Goal: Information Seeking & Learning: Find specific fact

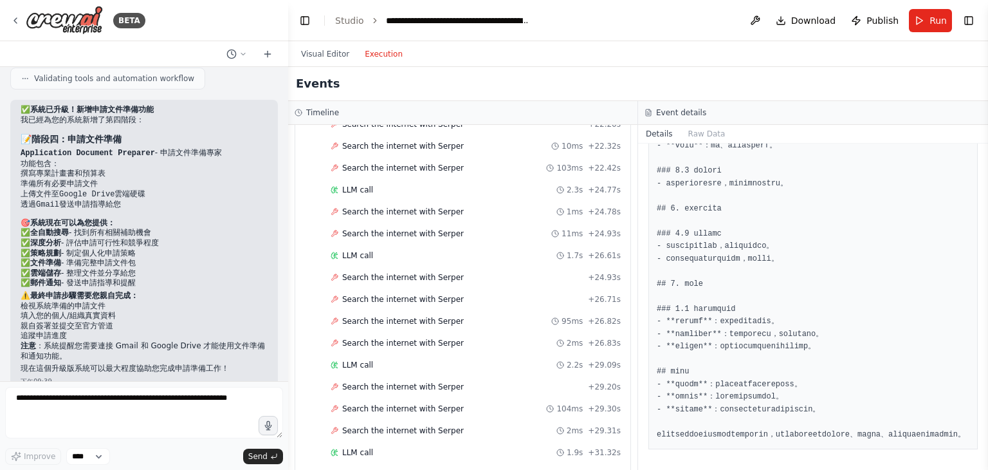
scroll to position [531, 0]
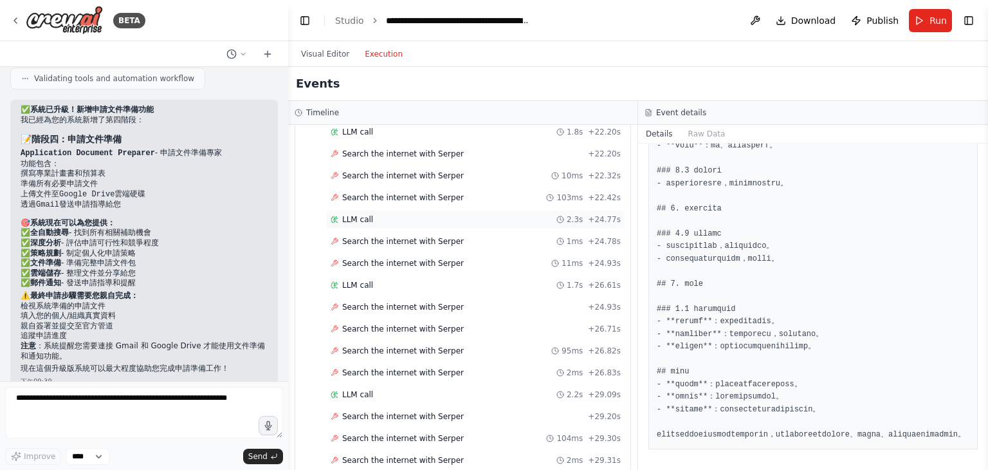
click at [353, 210] on div "LLM call 2.3s + 24.77s" at bounding box center [475, 219] width 299 height 19
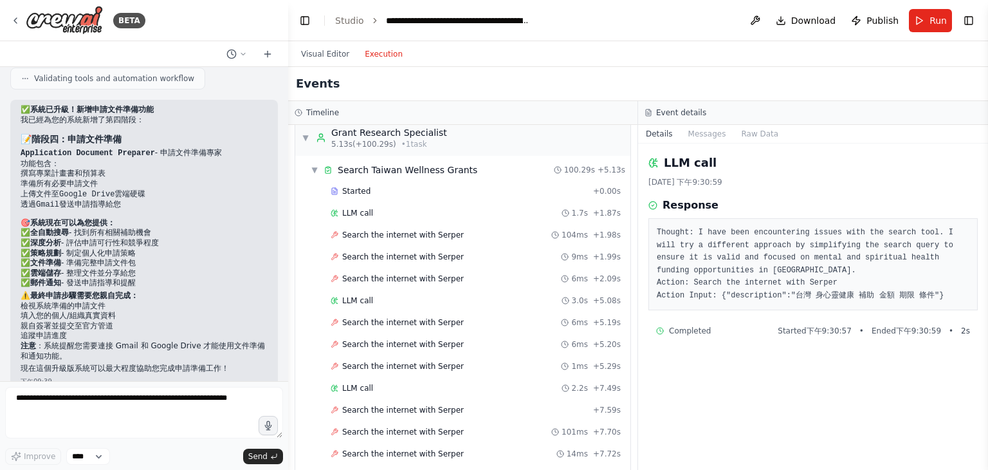
scroll to position [0, 0]
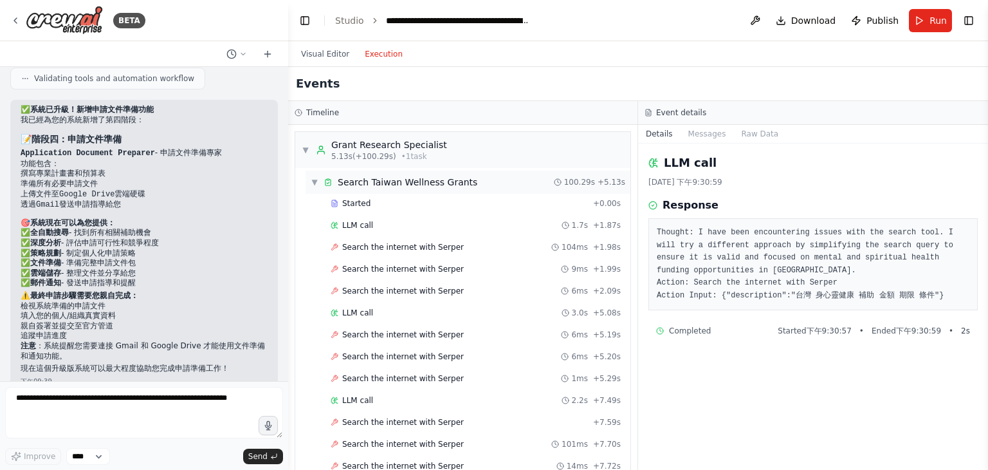
click at [369, 178] on div "Search Taiwan Wellness Grants" at bounding box center [408, 182] width 140 height 13
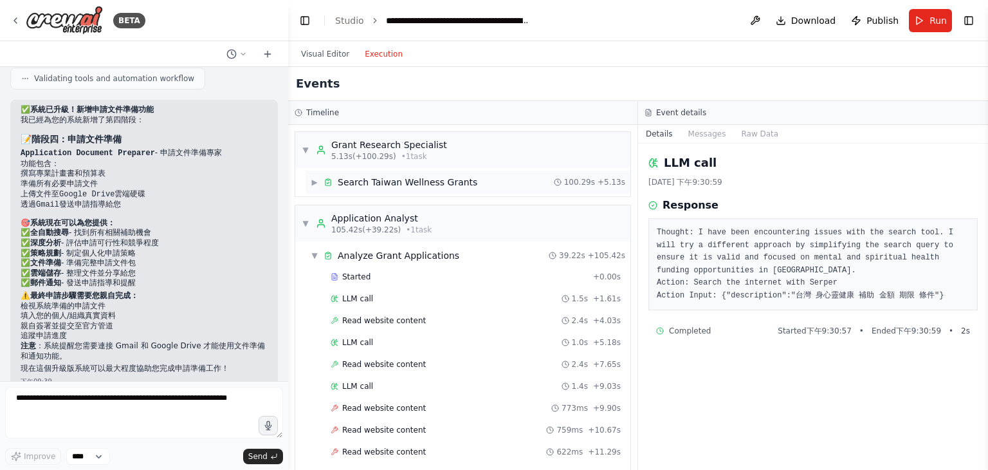
click at [369, 178] on div "Search Taiwan Wellness Grants" at bounding box center [408, 182] width 140 height 13
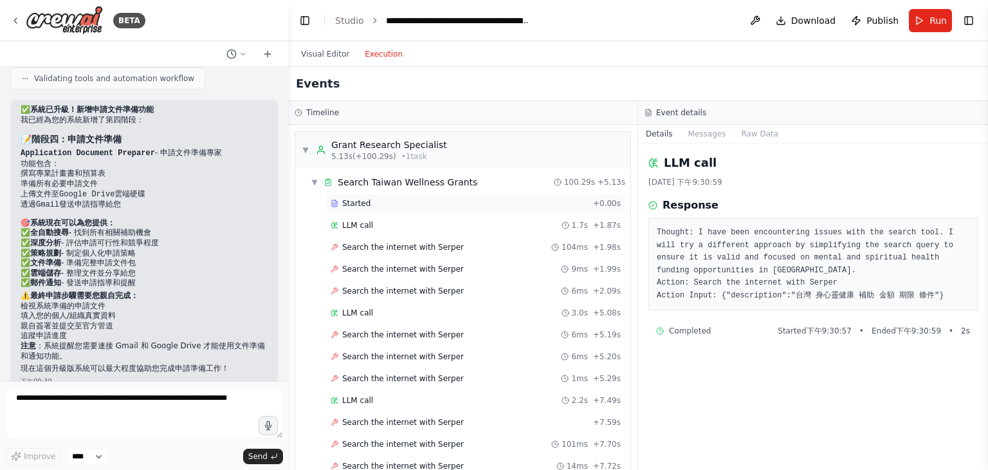
click at [356, 203] on span "Started" at bounding box center [356, 203] width 28 height 10
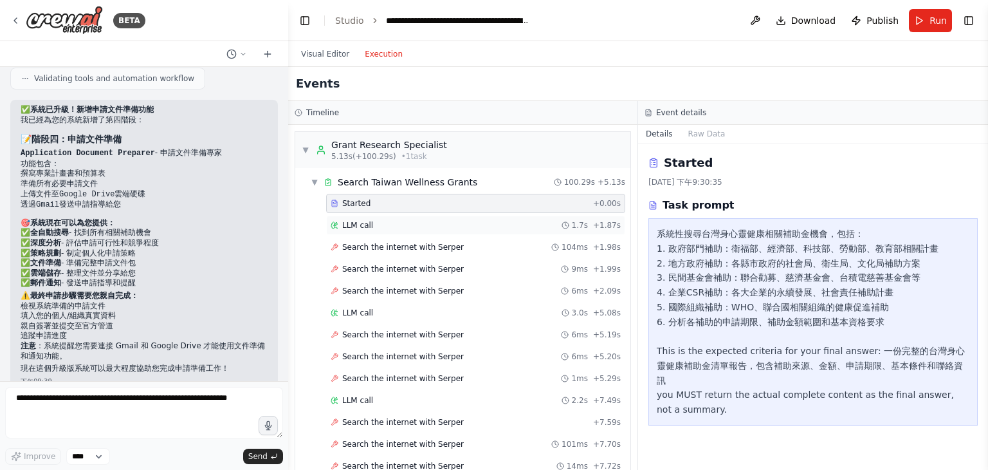
click at [367, 220] on span "LLM call" at bounding box center [357, 225] width 31 height 10
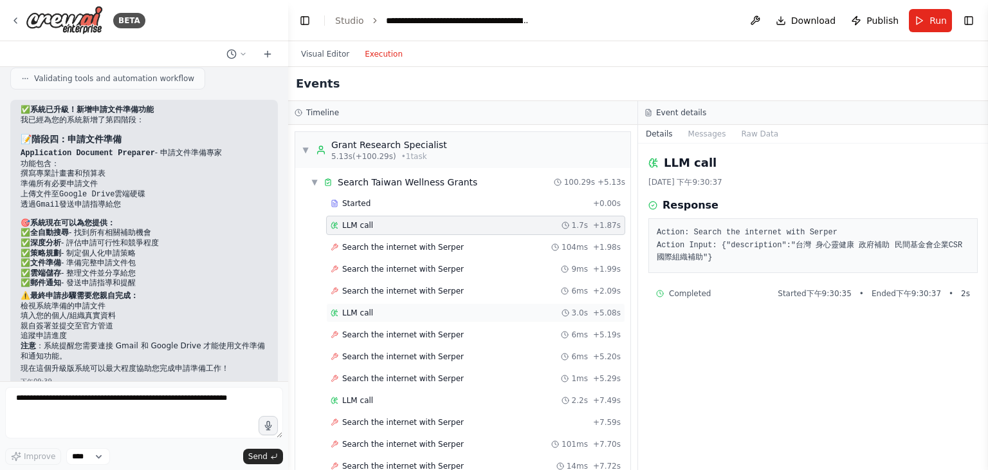
click at [375, 308] on div "LLM call 3.0s + 5.08s" at bounding box center [476, 313] width 290 height 10
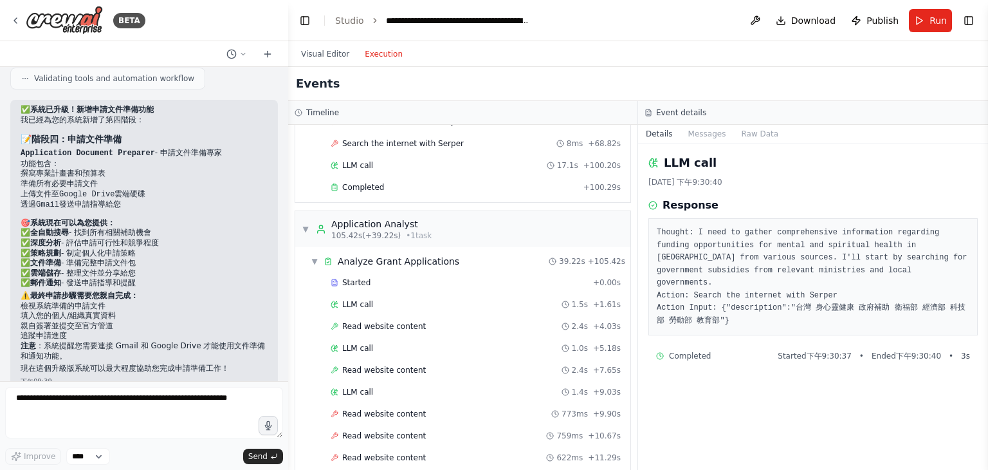
scroll to position [2252, 0]
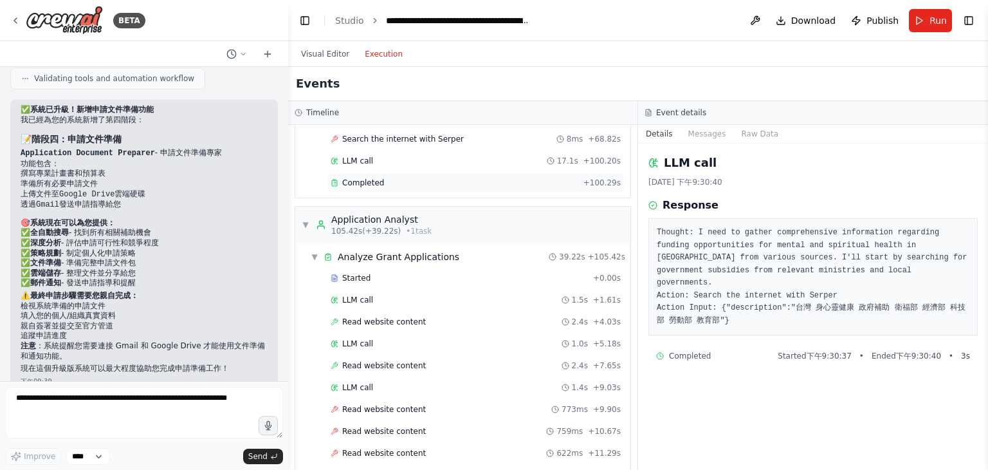
click at [365, 178] on span "Completed" at bounding box center [363, 183] width 42 height 10
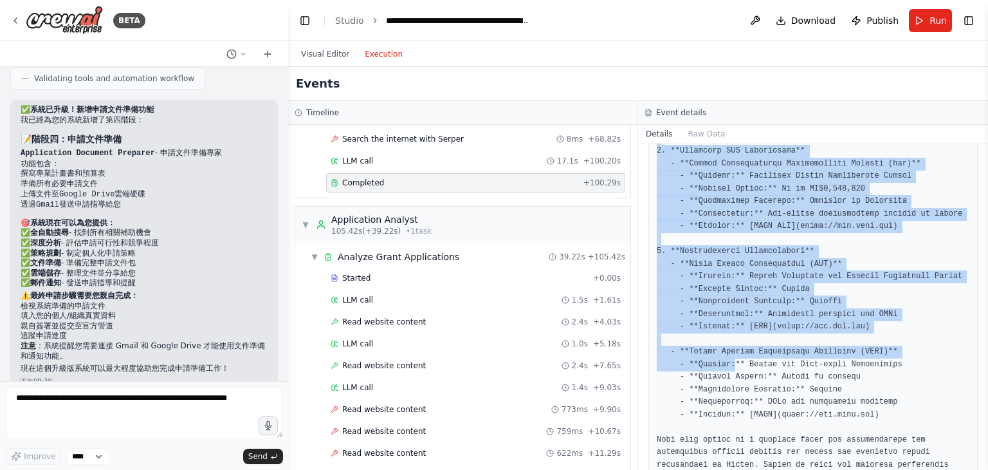
scroll to position [789, 0]
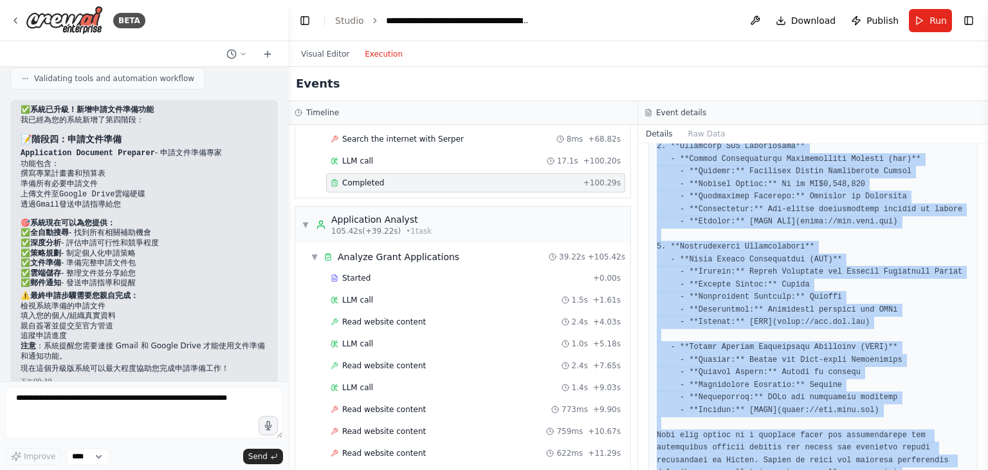
drag, startPoint x: 656, startPoint y: 232, endPoint x: 775, endPoint y: 423, distance: 224.6
copy pre "Lore ip d sitametconsec adip el seddoei temporincidid utlabor et dolore mag ali…"
